Goal: Download file/media

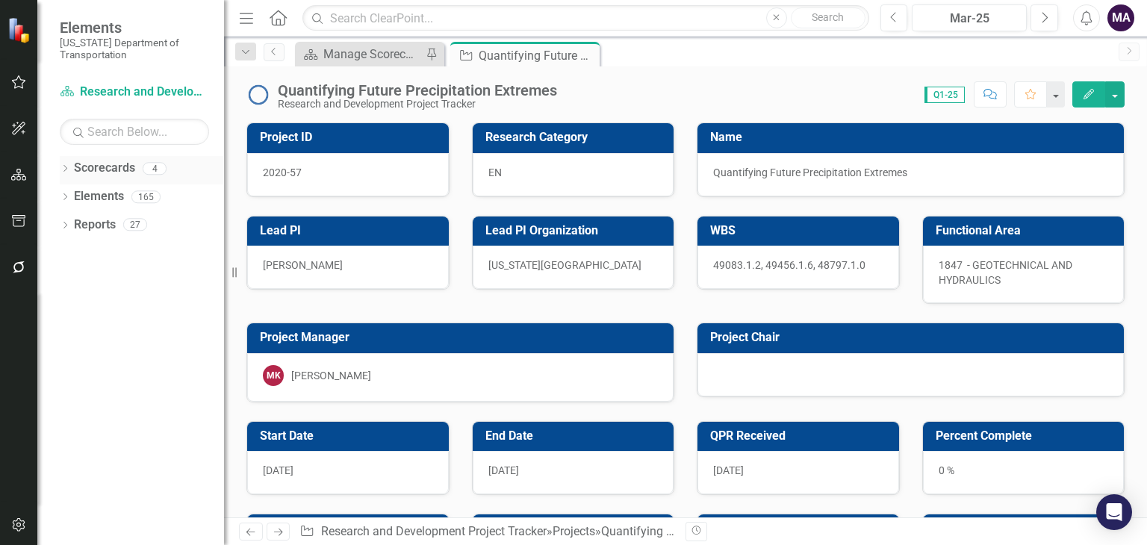
click at [109, 166] on link "Scorecards" at bounding box center [104, 168] width 61 height 17
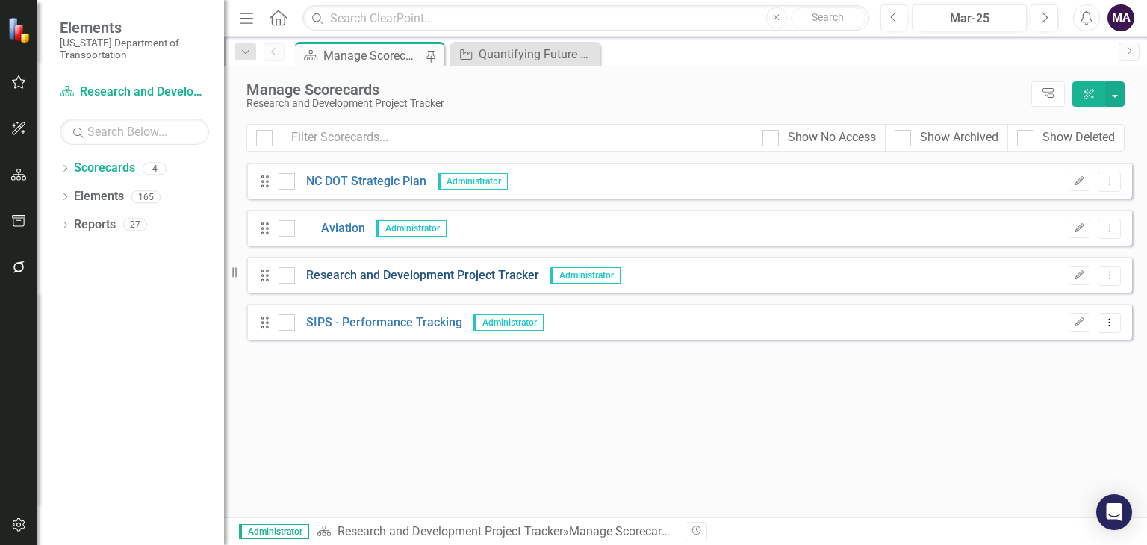
click at [373, 281] on link "Research and Development Project Tracker" at bounding box center [417, 275] width 244 height 17
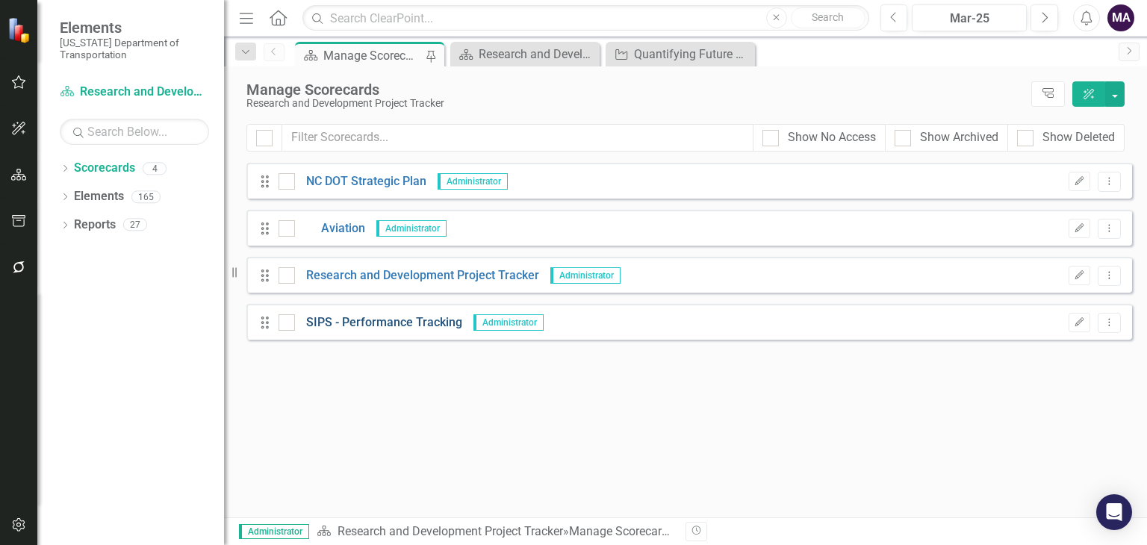
click at [379, 326] on link "SIPS - Performance Tracking" at bounding box center [378, 322] width 167 height 17
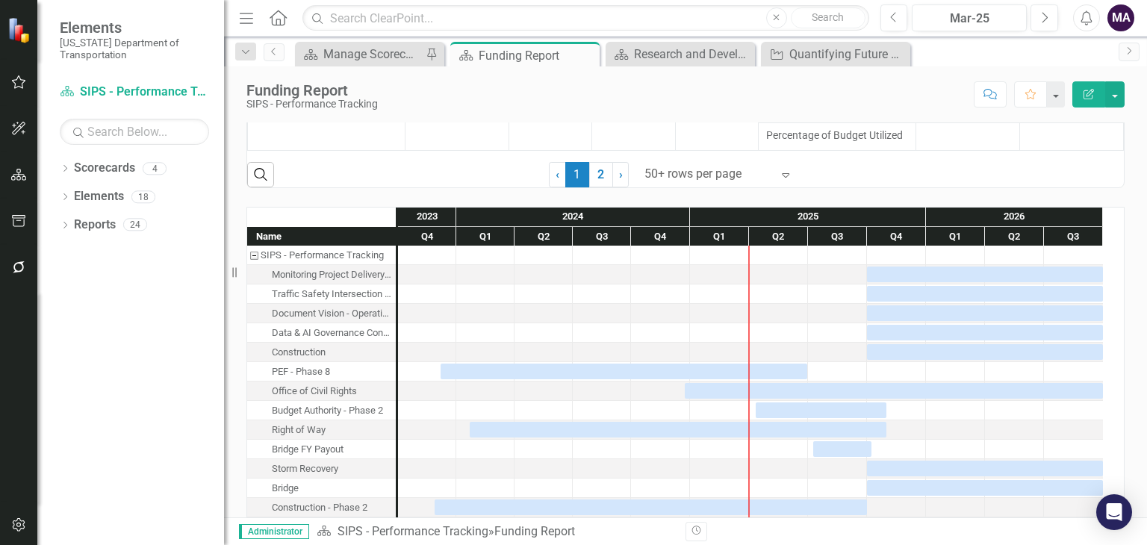
scroll to position [452, 0]
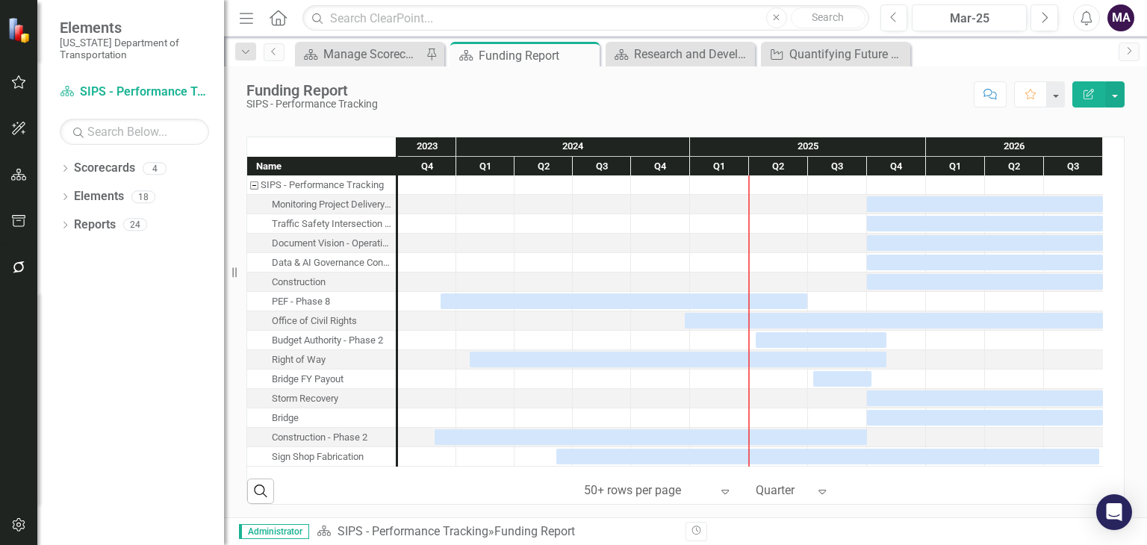
click at [801, 482] on div at bounding box center [782, 491] width 52 height 20
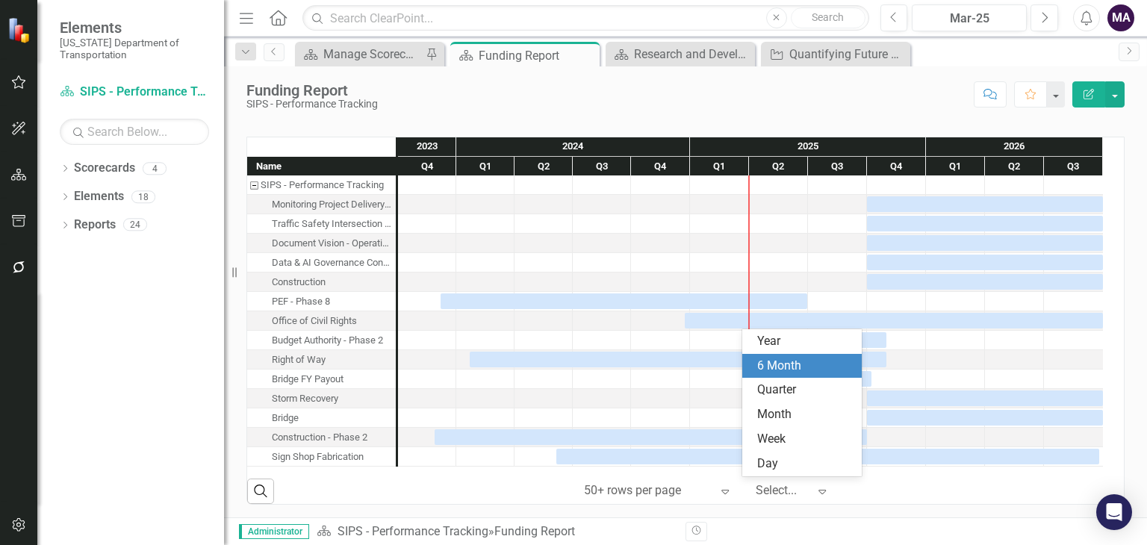
click at [773, 369] on div "6 Month" at bounding box center [805, 366] width 96 height 17
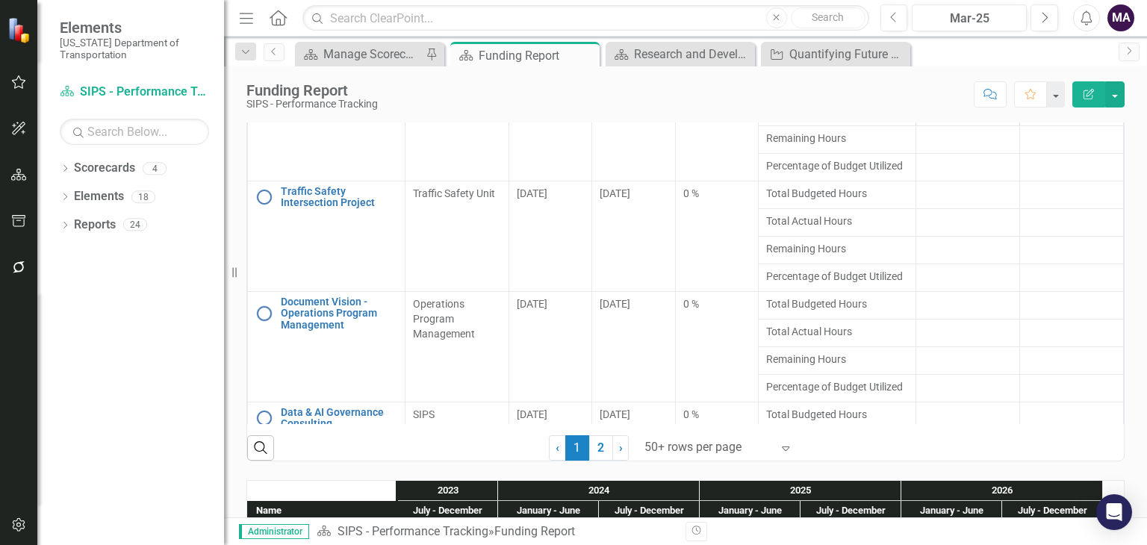
scroll to position [0, 0]
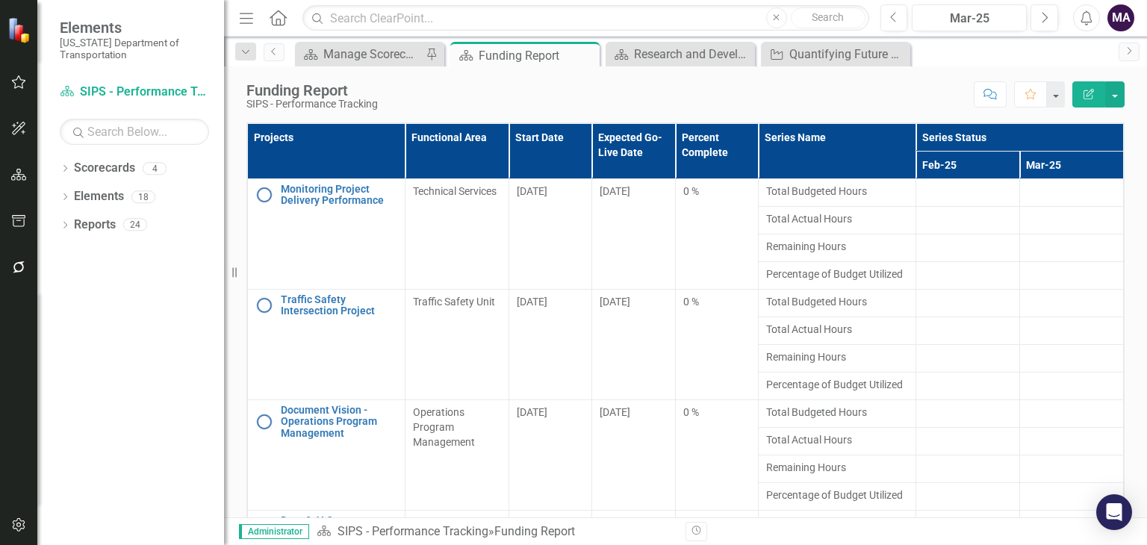
click at [805, 84] on div "Score: N/A Mar-25 Completed Comment Favorite Edit Report" at bounding box center [754, 93] width 739 height 25
click at [1054, 96] on button "button" at bounding box center [1055, 94] width 19 height 26
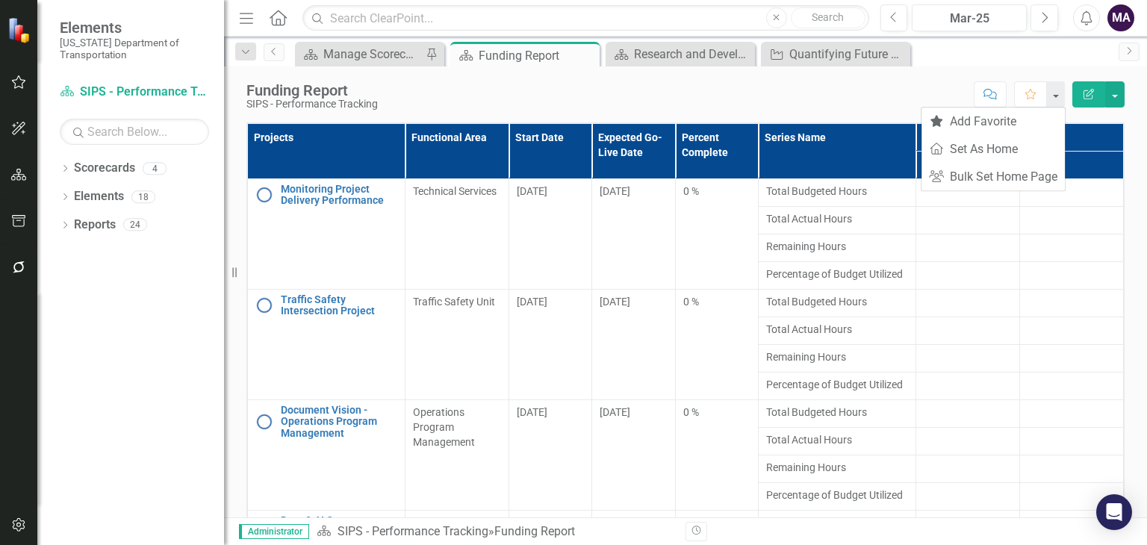
click at [1118, 79] on div "Funding Report SIPS - Performance Tracking Score: N/A Mar-25 Completed Comment …" at bounding box center [685, 88] width 923 height 45
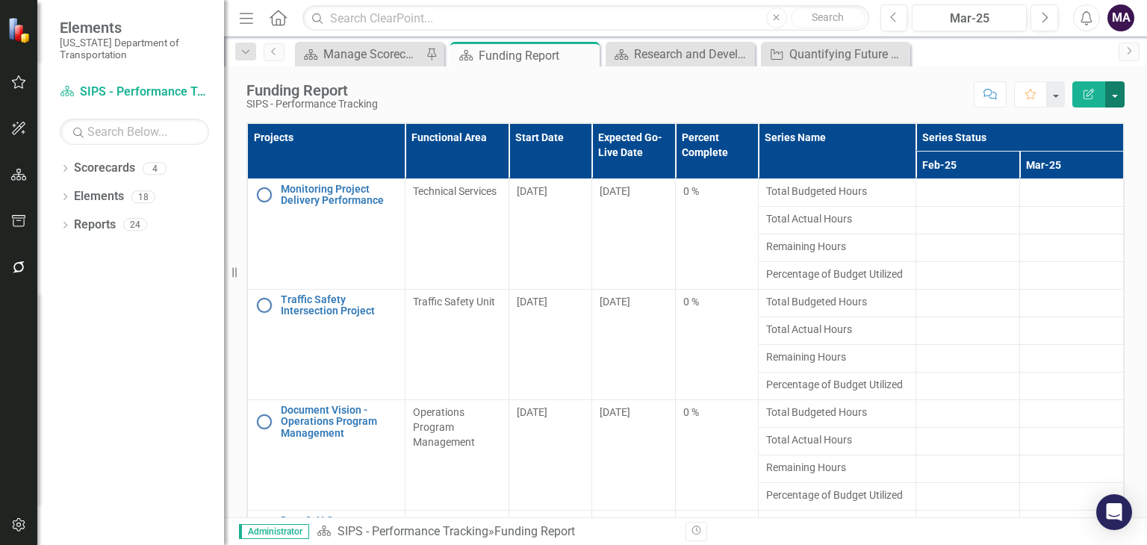
click at [1118, 90] on button "button" at bounding box center [1114, 94] width 19 height 26
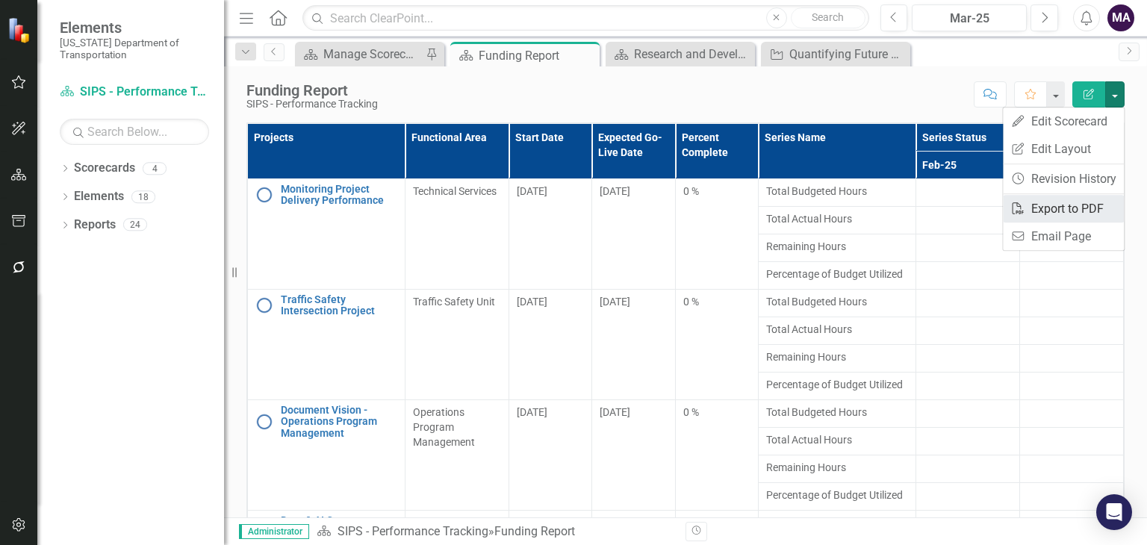
click at [1082, 210] on link "PDF Export to PDF" at bounding box center [1063, 209] width 121 height 28
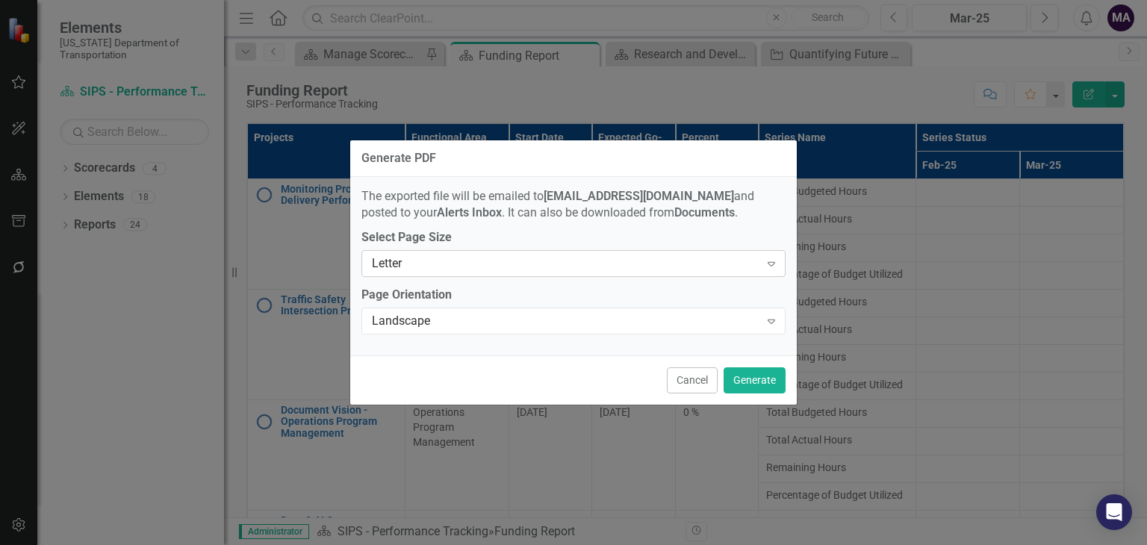
click at [683, 267] on div "Letter" at bounding box center [566, 263] width 388 height 17
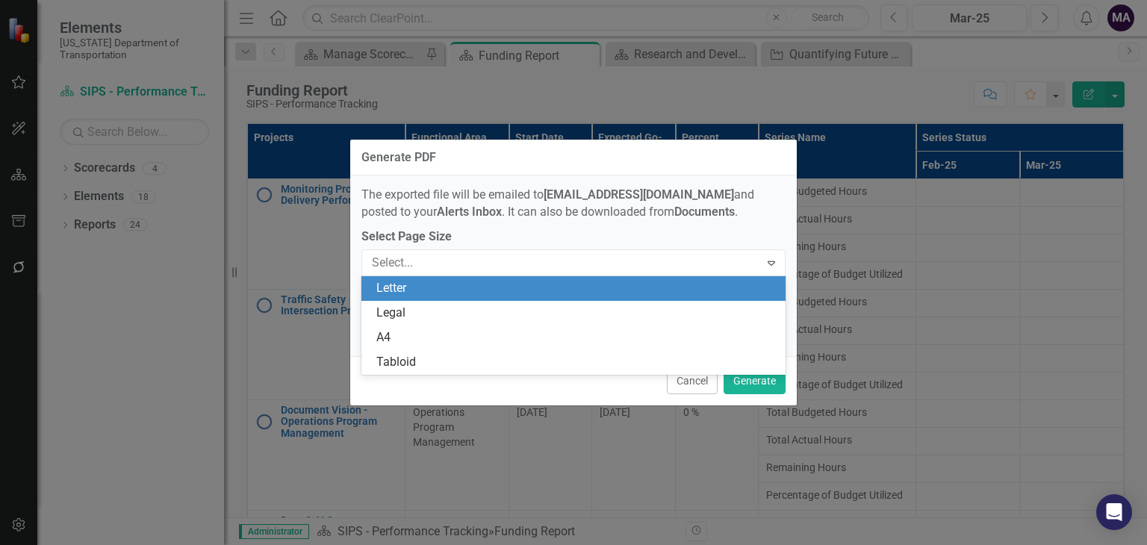
click at [652, 288] on div "Letter" at bounding box center [576, 288] width 400 height 17
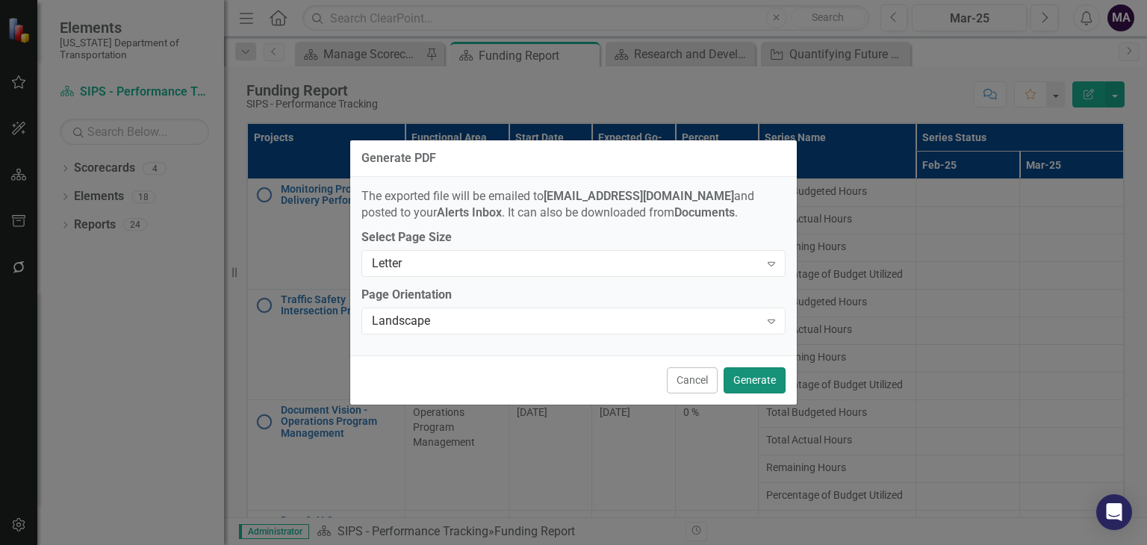
click at [756, 373] on button "Generate" at bounding box center [755, 380] width 62 height 26
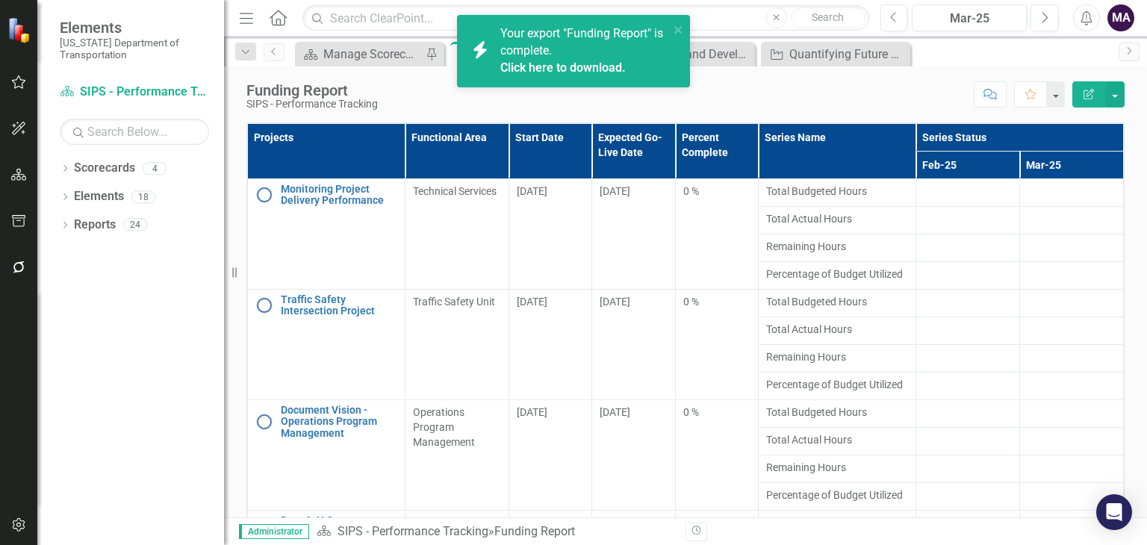
click at [586, 68] on link "Click here to download." at bounding box center [562, 67] width 125 height 14
